Goal: Information Seeking & Learning: Find specific page/section

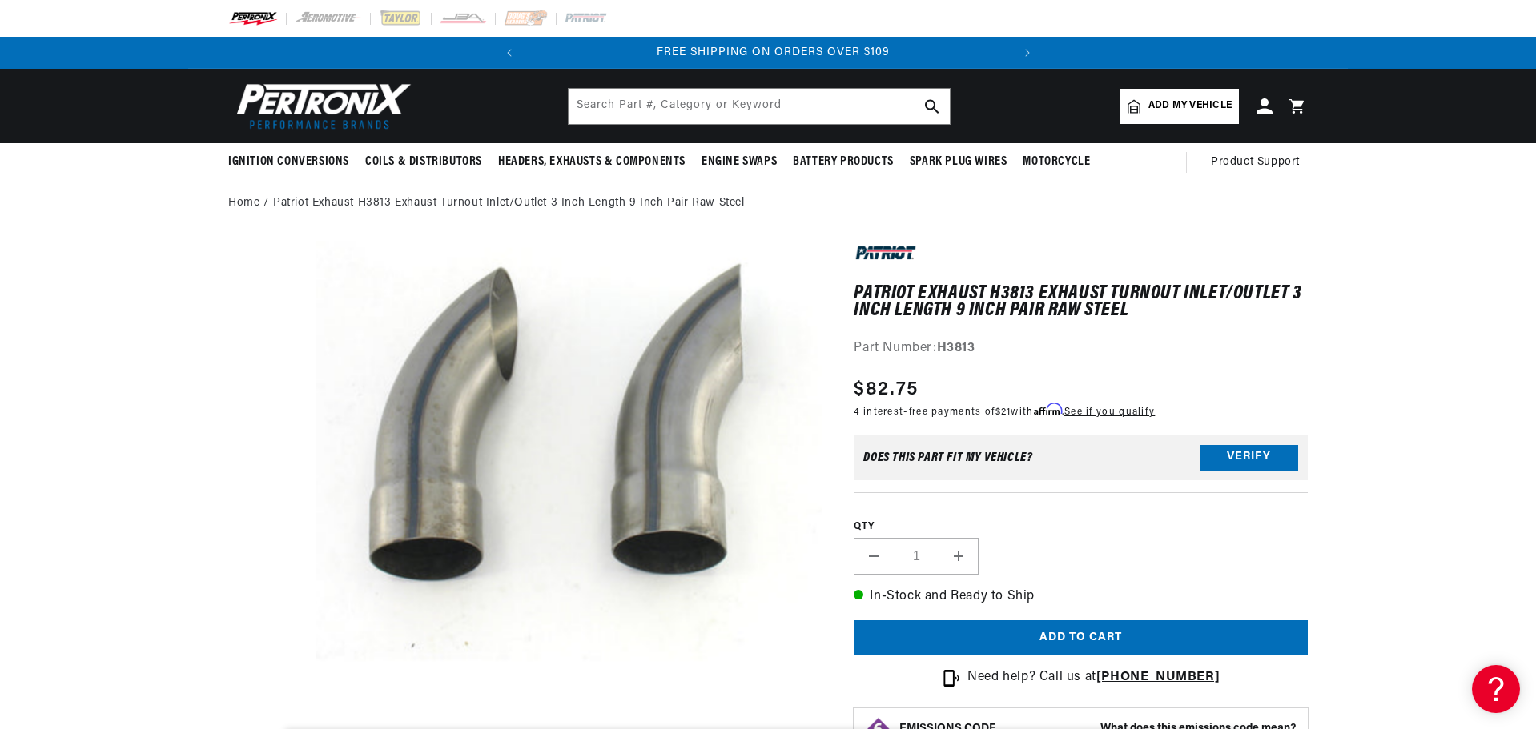
scroll to position [0, 485]
click at [998, 323] on div "Patriot Exhaust H3813 Exhaust Turnout Inlet/Outlet 3 Inch Length 9 Inch Pair Ra…" at bounding box center [1080, 300] width 454 height 118
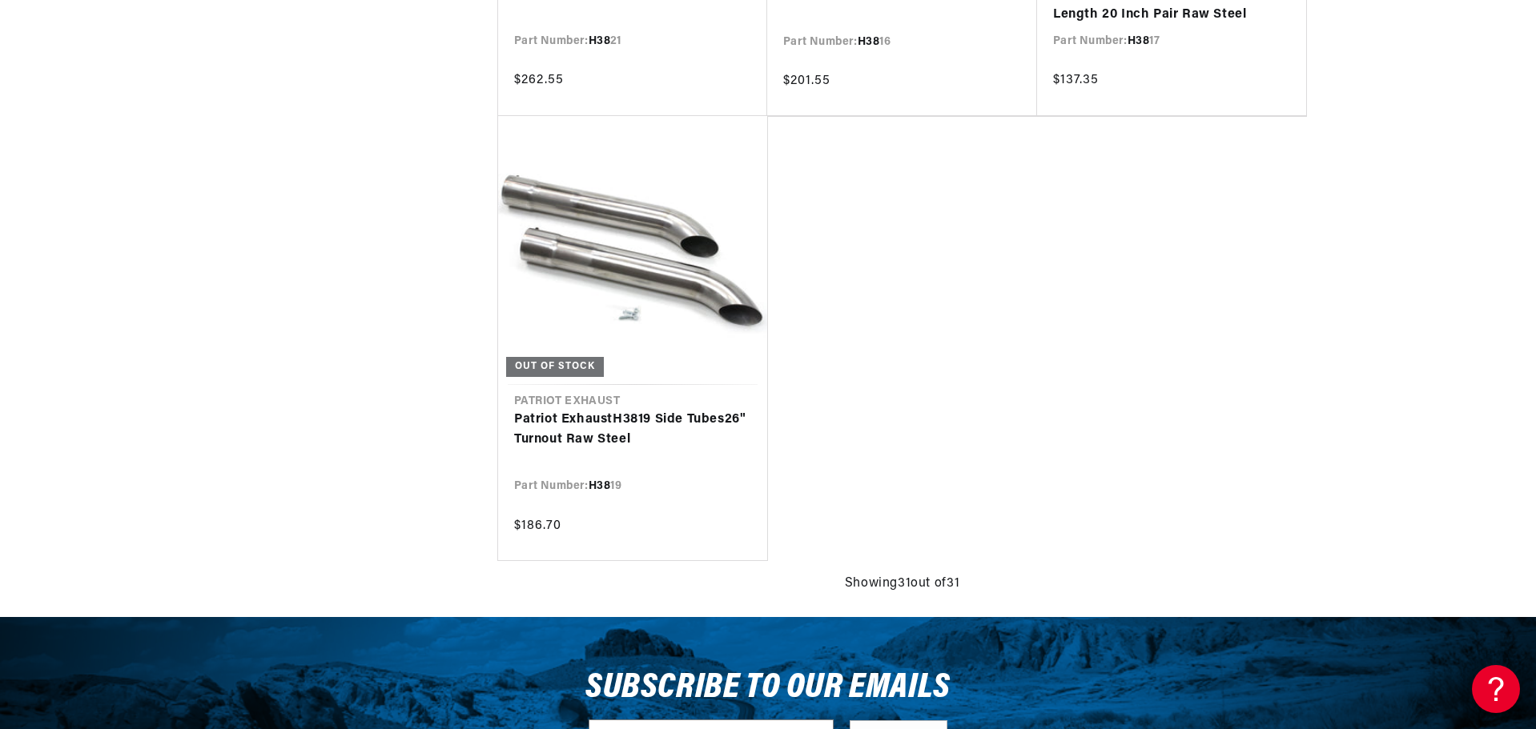
scroll to position [0, 485]
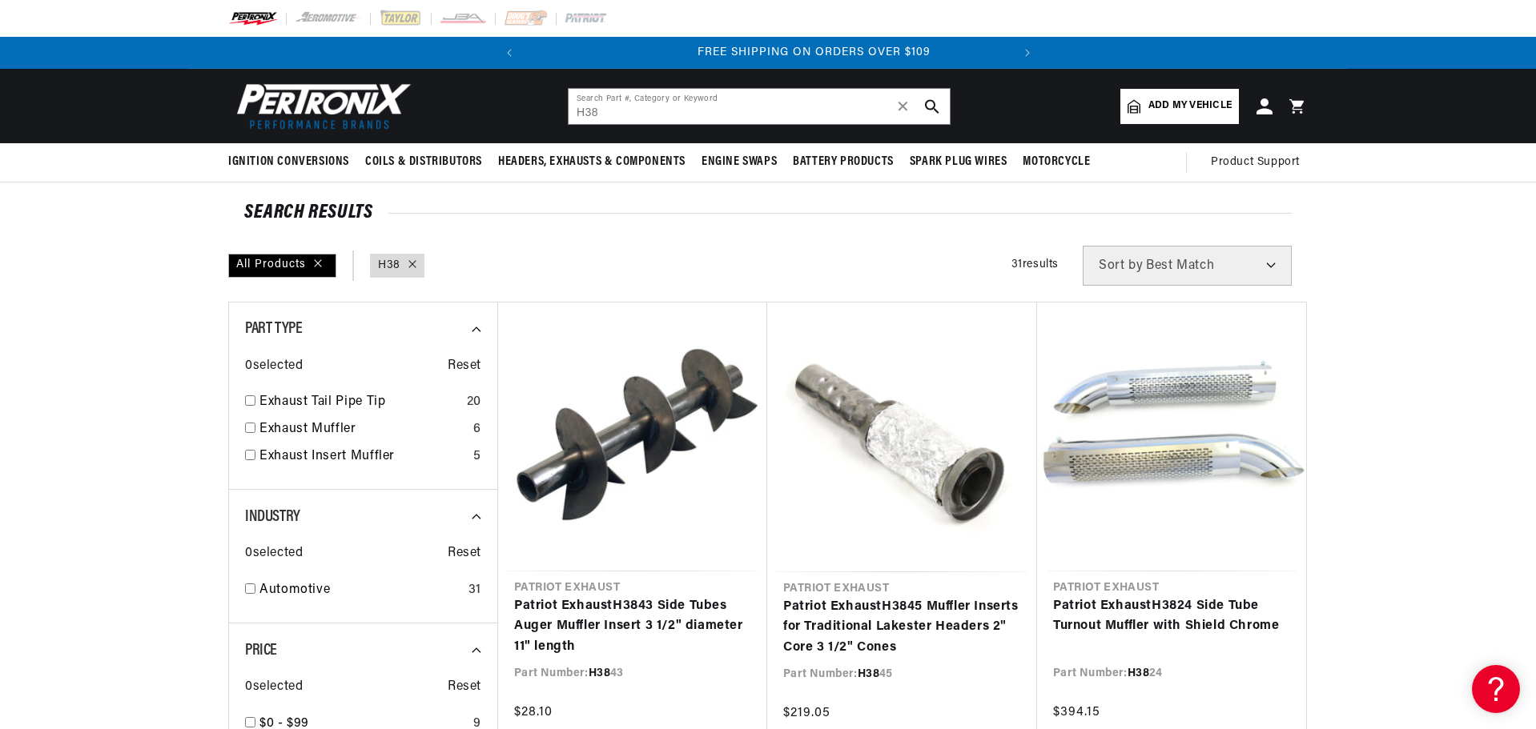
scroll to position [0, 485]
click at [878, 247] on div "All Products query : H38 Filters 31 results Show Universal Parts Sort by Best M…" at bounding box center [767, 266] width 1079 height 40
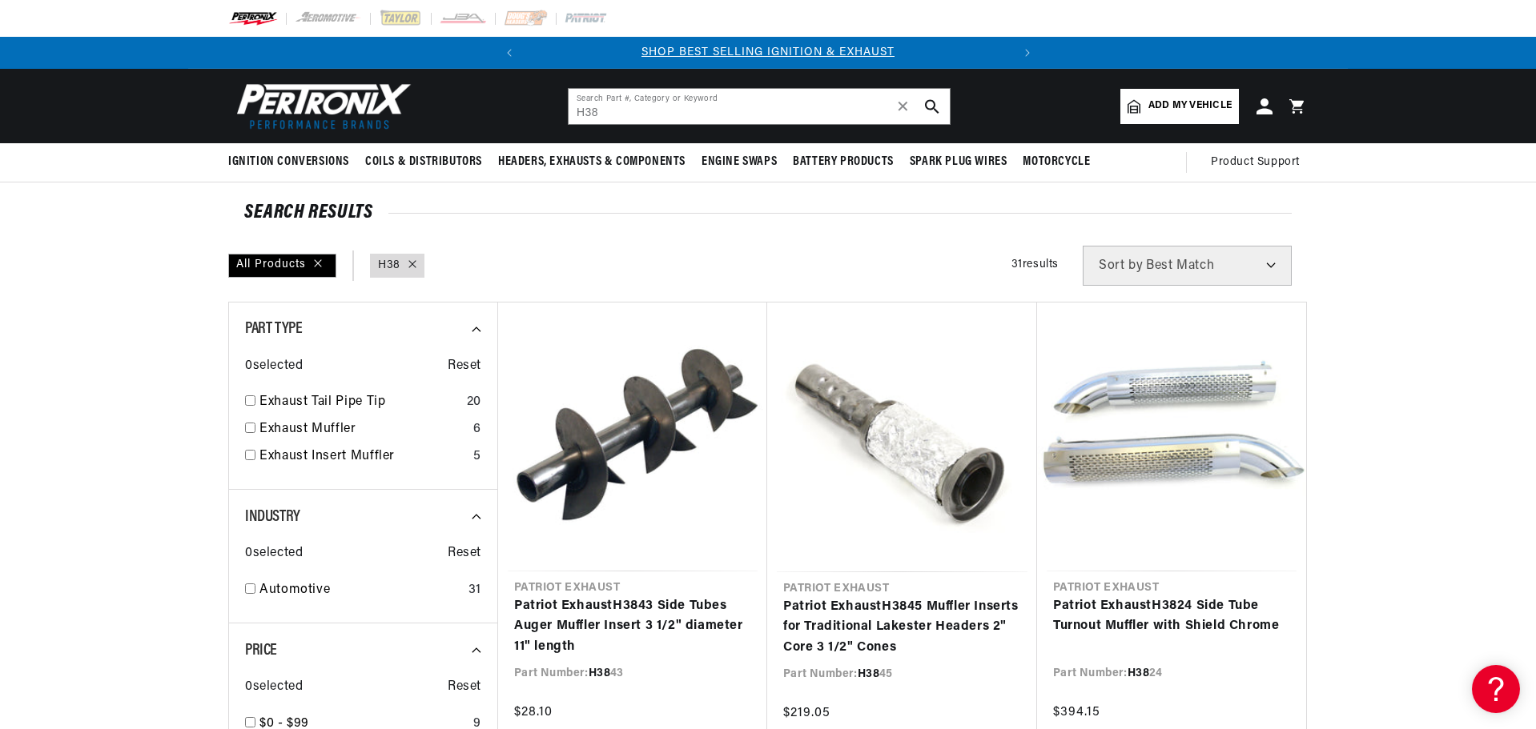
drag, startPoint x: 1371, startPoint y: 518, endPoint x: 1429, endPoint y: 283, distance: 241.5
